Goal: Task Accomplishment & Management: Use online tool/utility

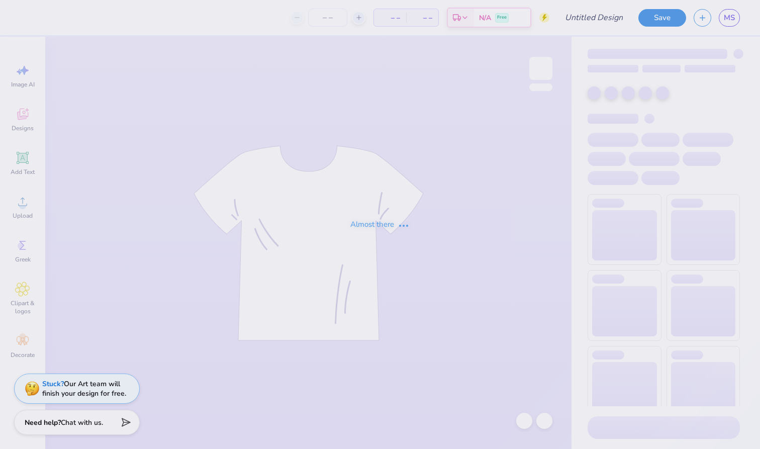
type input "sigma serves children"
type input "24"
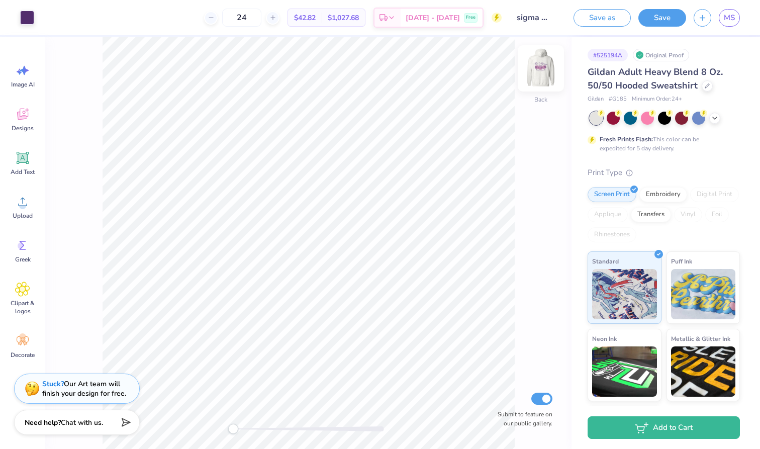
click at [538, 68] on img at bounding box center [541, 68] width 40 height 40
click at [728, 18] on span "MS" at bounding box center [729, 18] width 11 height 12
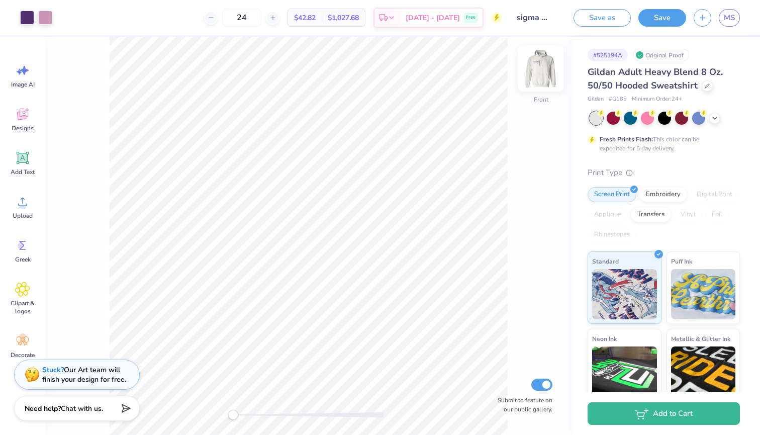
click at [546, 71] on img at bounding box center [541, 68] width 40 height 40
click at [546, 71] on img at bounding box center [541, 68] width 20 height 20
click at [729, 14] on span "MS" at bounding box center [729, 18] width 11 height 12
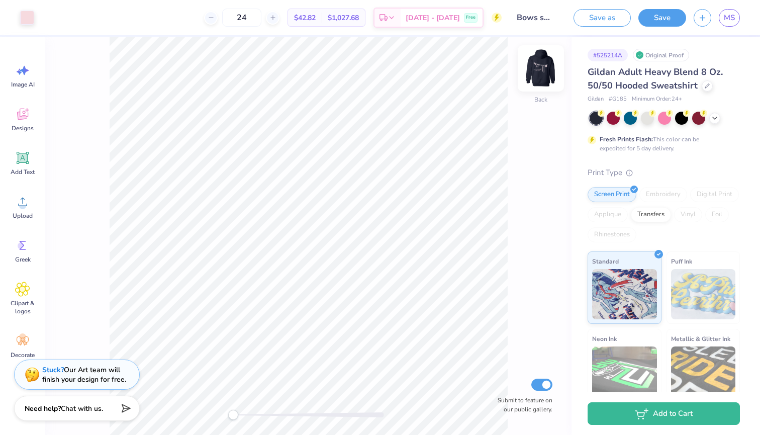
click at [543, 65] on img at bounding box center [541, 68] width 40 height 40
click at [721, 17] on link "MS" at bounding box center [729, 18] width 21 height 18
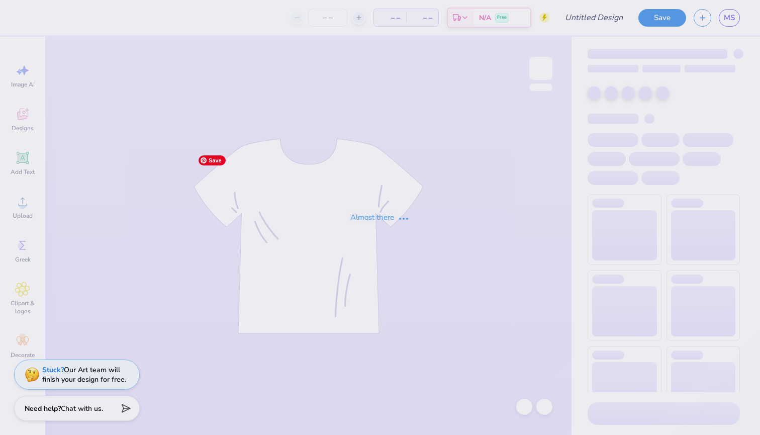
type input "SLAM"
type input "24"
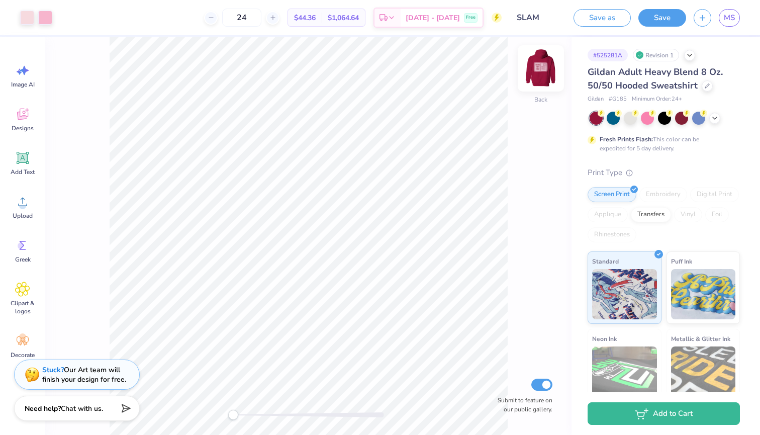
click at [545, 62] on img at bounding box center [541, 68] width 40 height 40
click at [545, 62] on img at bounding box center [541, 68] width 20 height 20
click at [731, 18] on span "MS" at bounding box center [729, 18] width 11 height 12
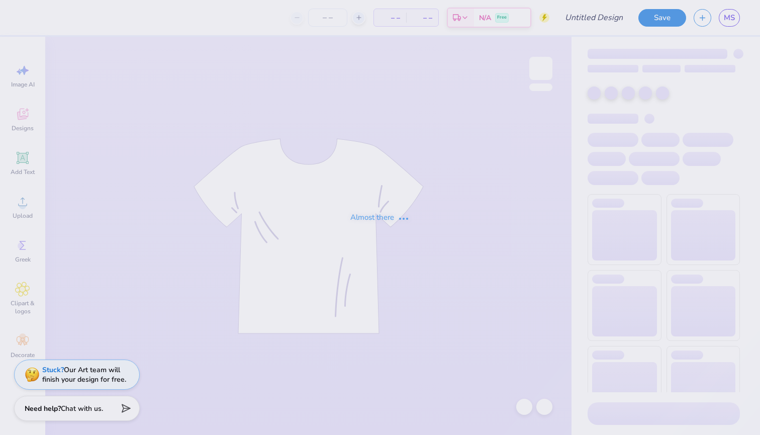
type input "D dawgs"
